Goal: Communication & Community: Answer question/provide support

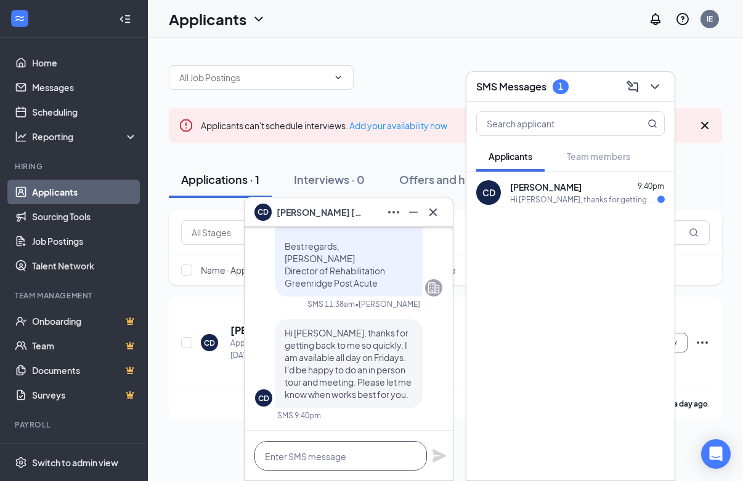
click at [350, 451] on textarea at bounding box center [340, 456] width 172 height 30
type textarea "C"
type textarea "S"
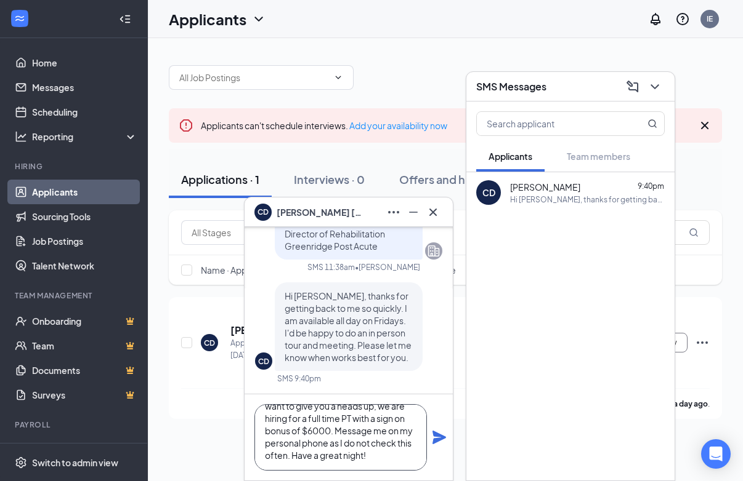
scroll to position [26, 0]
type textarea "[PERSON_NAME], that works. I do want to give you a heads up, we are hiring for …"
click at [438, 437] on icon "Plane" at bounding box center [439, 438] width 14 height 14
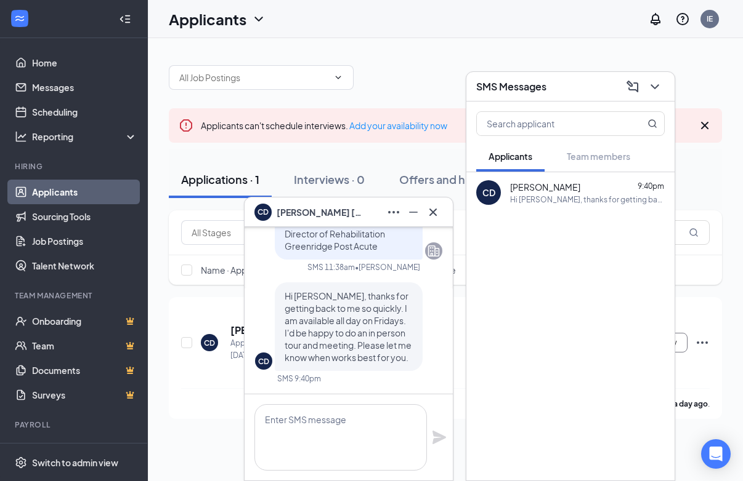
scroll to position [0, 0]
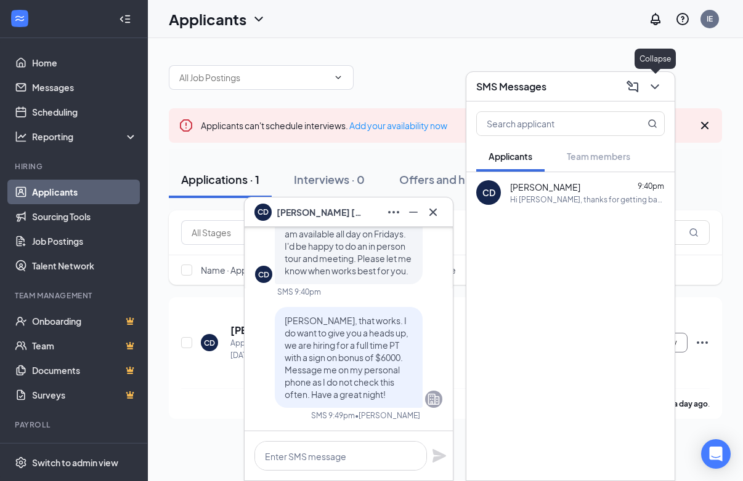
click at [656, 85] on icon "ChevronDown" at bounding box center [654, 86] width 15 height 15
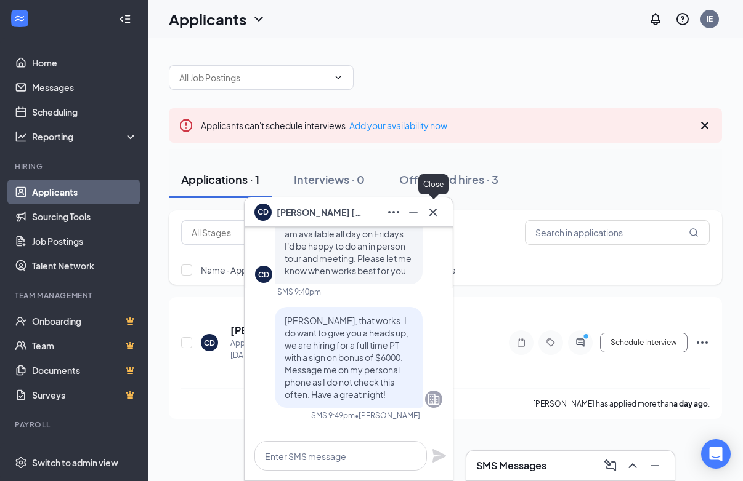
click at [438, 206] on icon "Cross" at bounding box center [432, 212] width 15 height 15
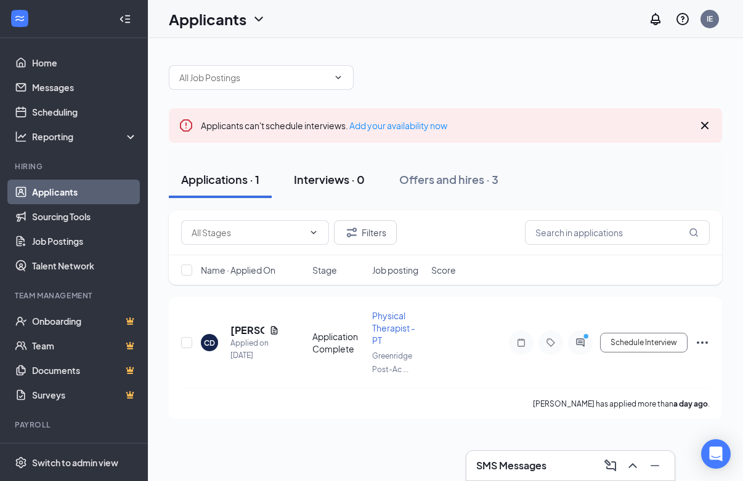
click at [308, 182] on div "Interviews · 0" at bounding box center [329, 179] width 71 height 15
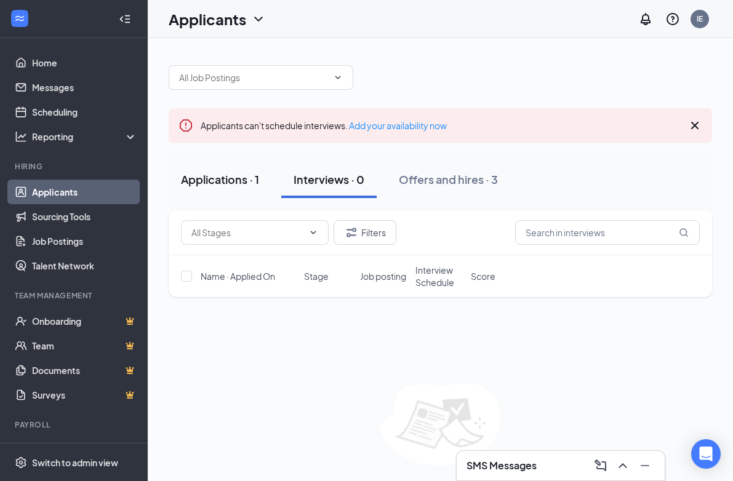
click at [240, 178] on div "Applications · 1" at bounding box center [220, 179] width 78 height 15
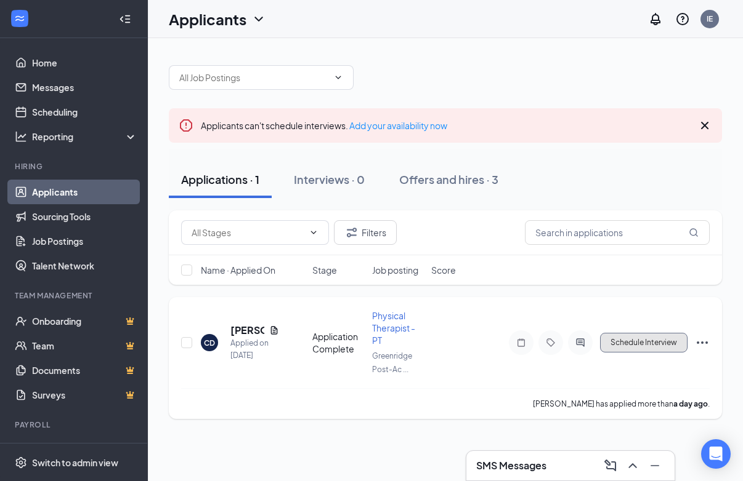
click at [642, 348] on button "Schedule Interview" at bounding box center [643, 343] width 87 height 20
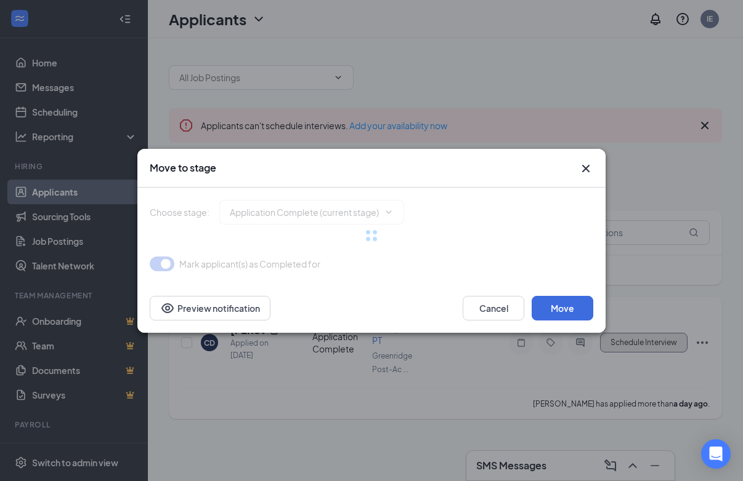
type input "Onsite Interview (next stage)"
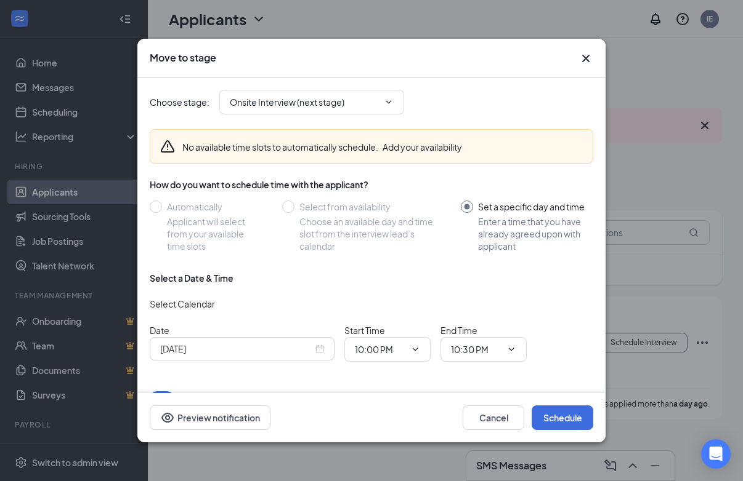
scroll to position [25, 0]
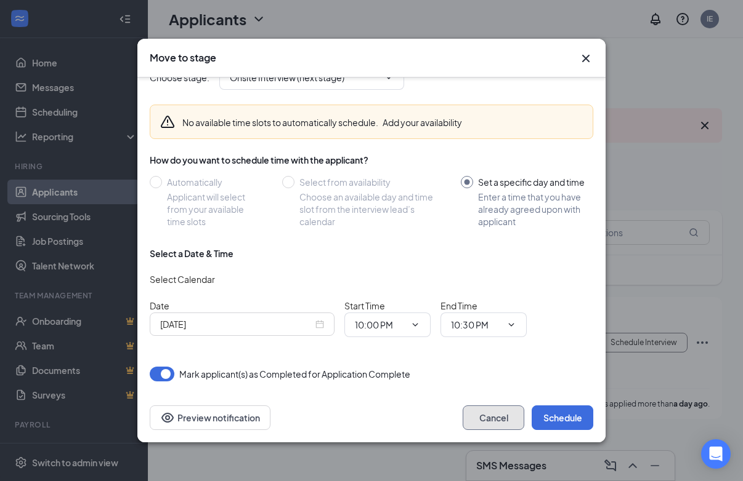
click at [491, 411] on button "Cancel" at bounding box center [493, 418] width 62 height 25
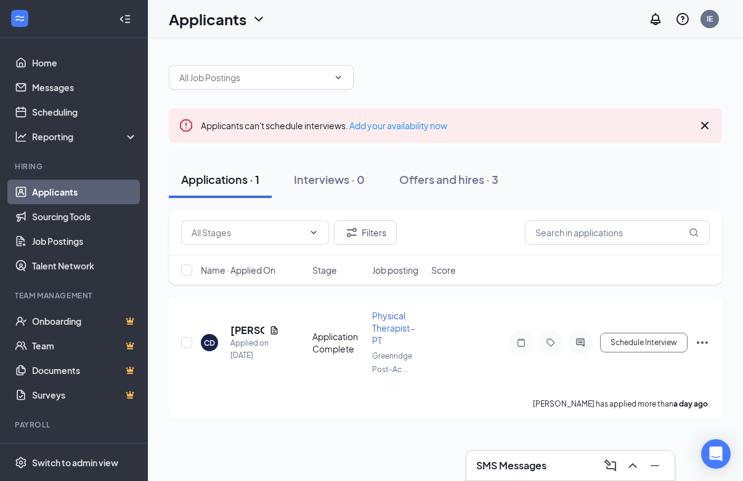
click at [521, 475] on div "SMS Messages" at bounding box center [570, 466] width 188 height 20
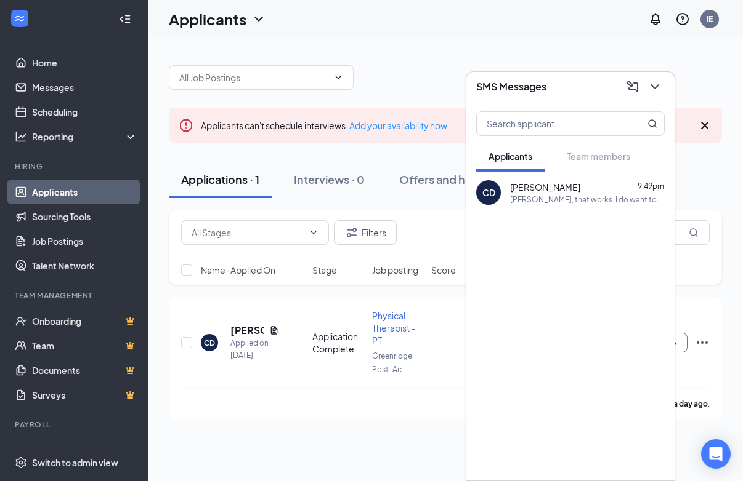
click at [578, 197] on div "[PERSON_NAME], that works. I do want to give you a heads up, we are hiring for …" at bounding box center [587, 200] width 155 height 10
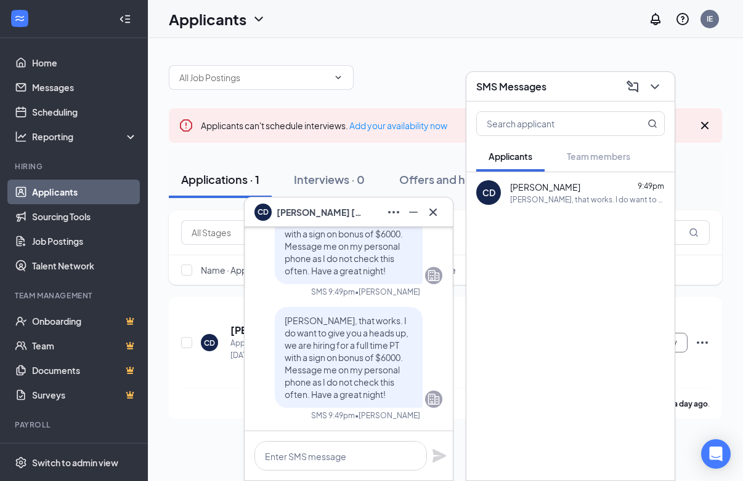
click at [417, 68] on div at bounding box center [445, 71] width 553 height 37
click at [650, 85] on icon "ChevronDown" at bounding box center [654, 86] width 15 height 15
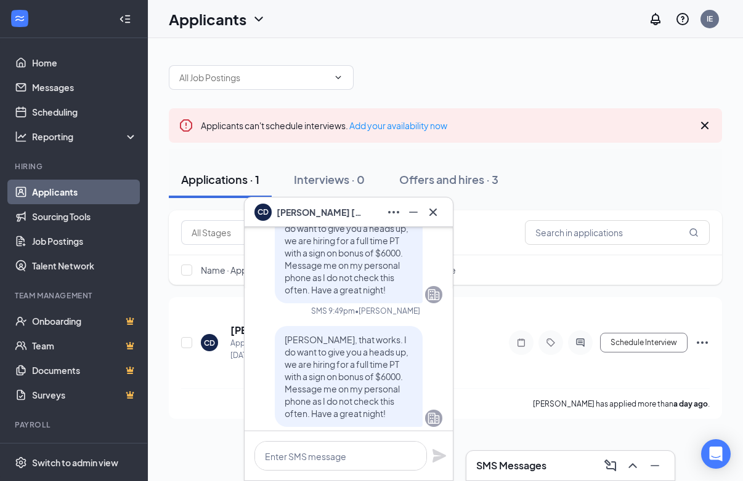
scroll to position [-18, 0]
